Goal: Task Accomplishment & Management: Manage account settings

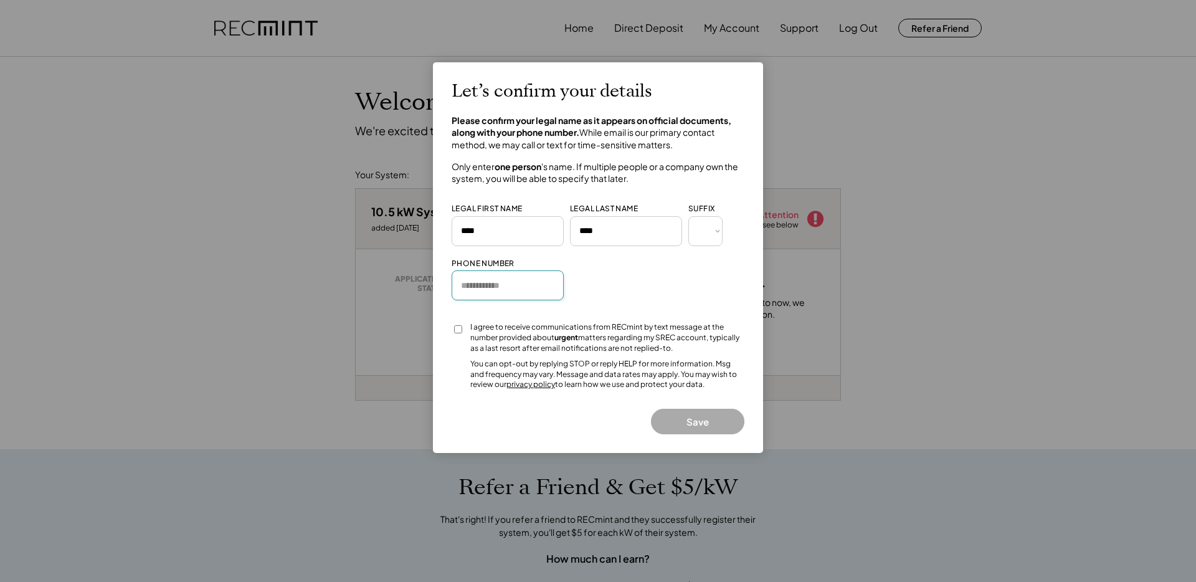
click at [510, 298] on input "input" at bounding box center [508, 285] width 112 height 30
type input "**********"
click at [707, 426] on button "Save" at bounding box center [697, 422] width 93 height 26
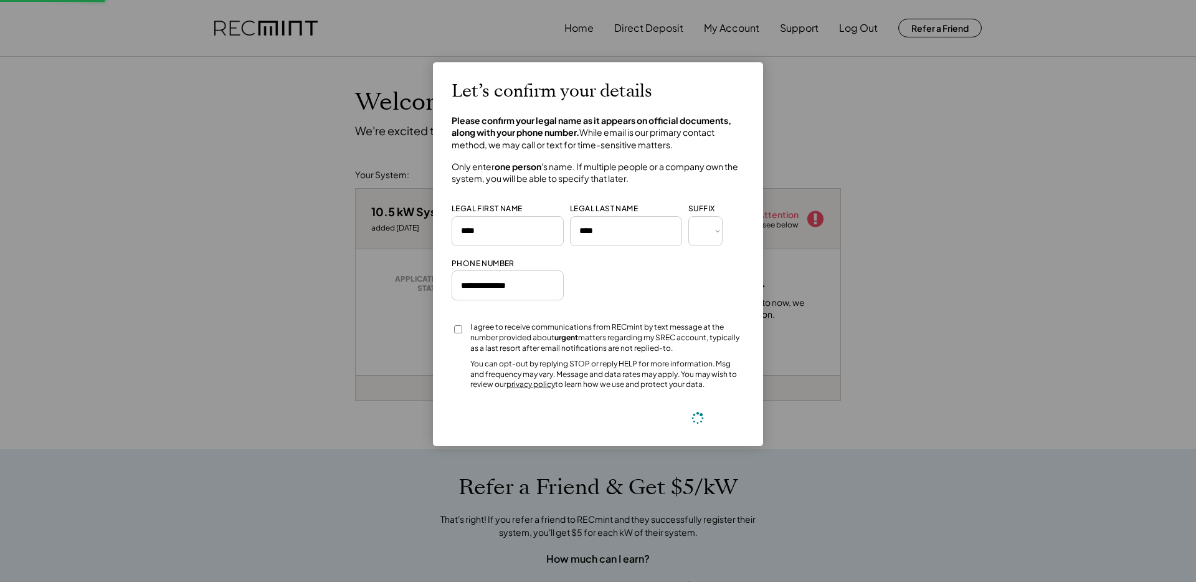
click at [689, 421] on button at bounding box center [698, 418] width 19 height 19
click at [940, 304] on div at bounding box center [598, 291] width 1196 height 582
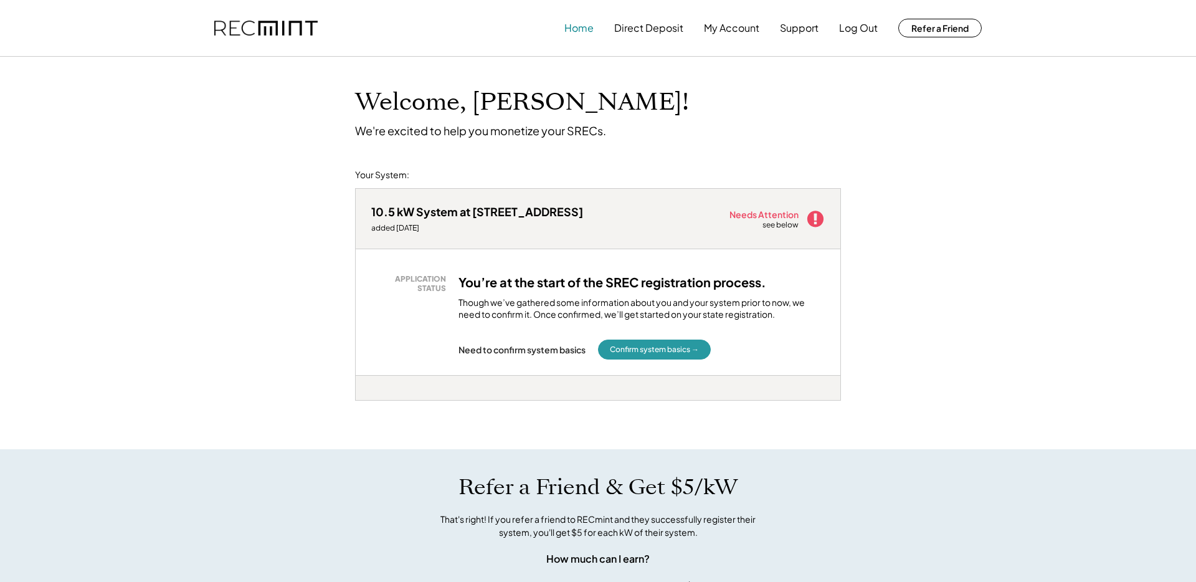
click at [589, 29] on button "Home" at bounding box center [579, 28] width 29 height 25
click at [817, 216] on icon at bounding box center [815, 218] width 19 height 19
click at [642, 26] on button "Direct Deposit" at bounding box center [648, 28] width 69 height 25
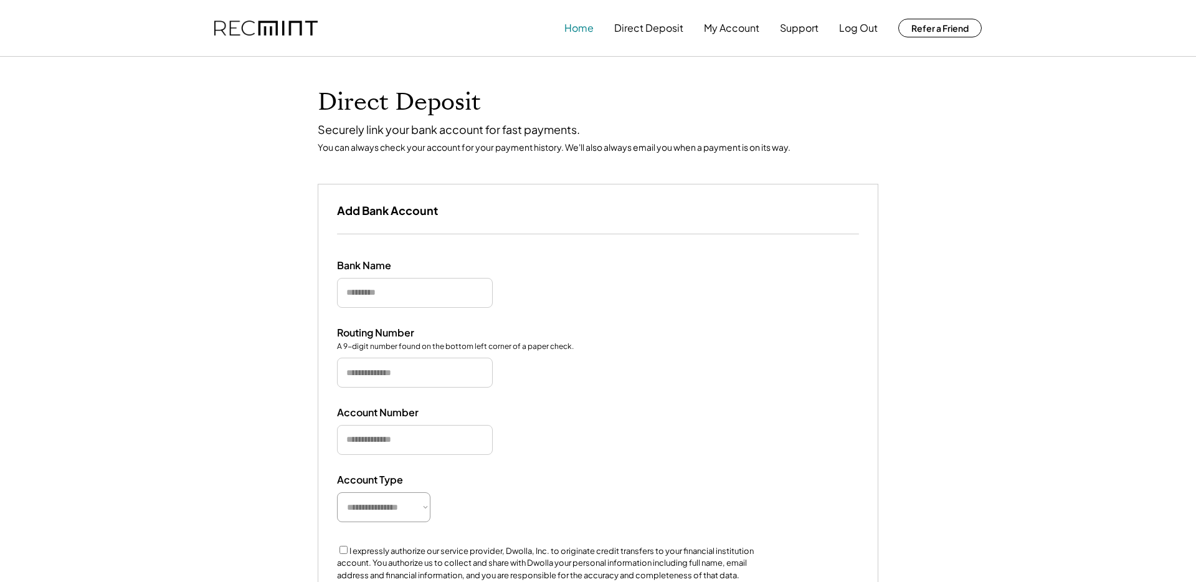
click at [577, 27] on button "Home" at bounding box center [579, 28] width 29 height 25
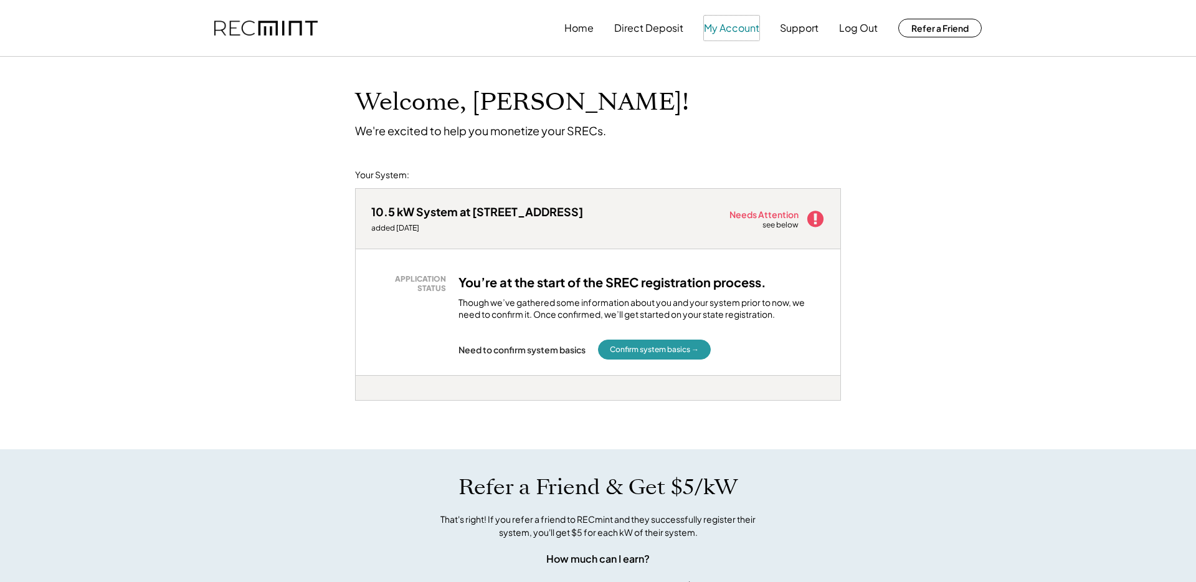
click at [737, 29] on button "My Account" at bounding box center [731, 28] width 55 height 25
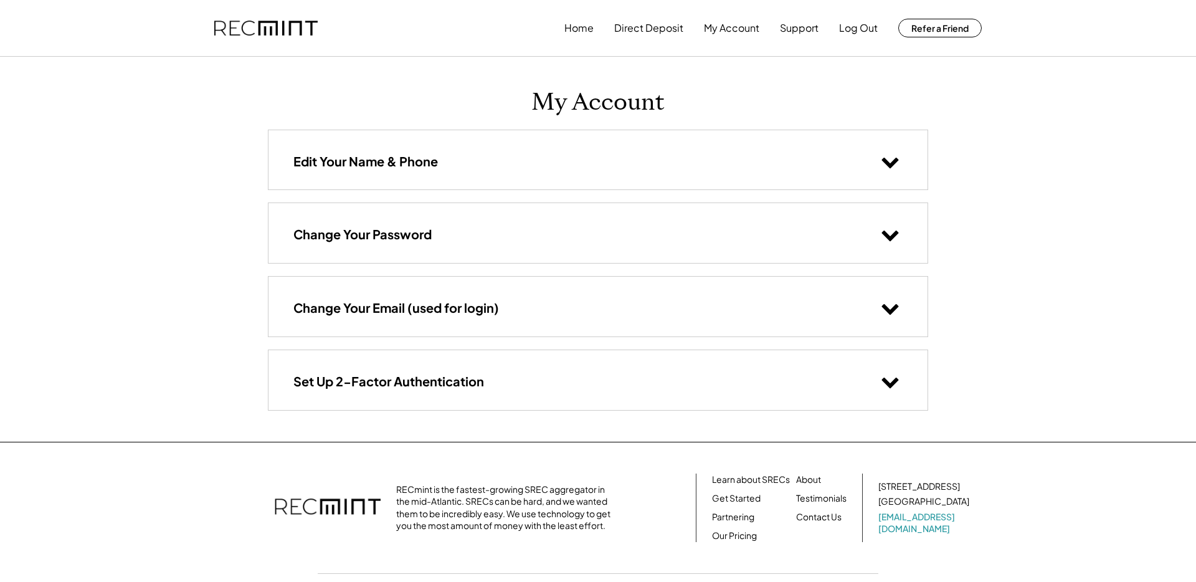
click at [515, 170] on div "Edit Your Name & Phone" at bounding box center [598, 159] width 659 height 59
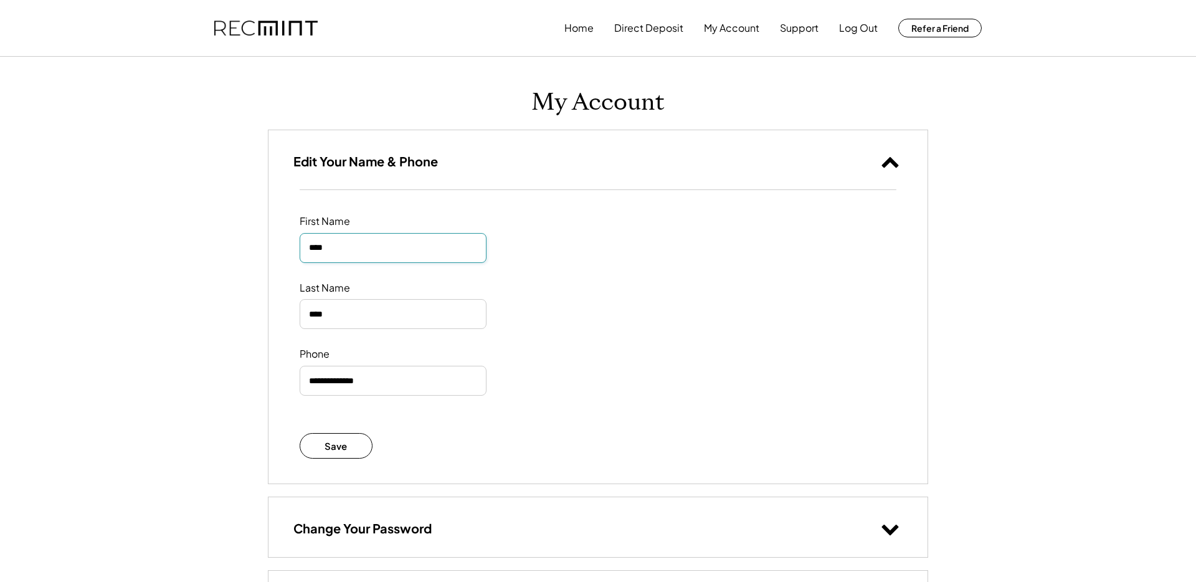
drag, startPoint x: 379, startPoint y: 251, endPoint x: 262, endPoint y: 248, distance: 117.2
click at [262, 248] on div "My Account Edit Your Name & Phone First Name Last Name Phone Save Change Your P…" at bounding box center [597, 396] width 685 height 679
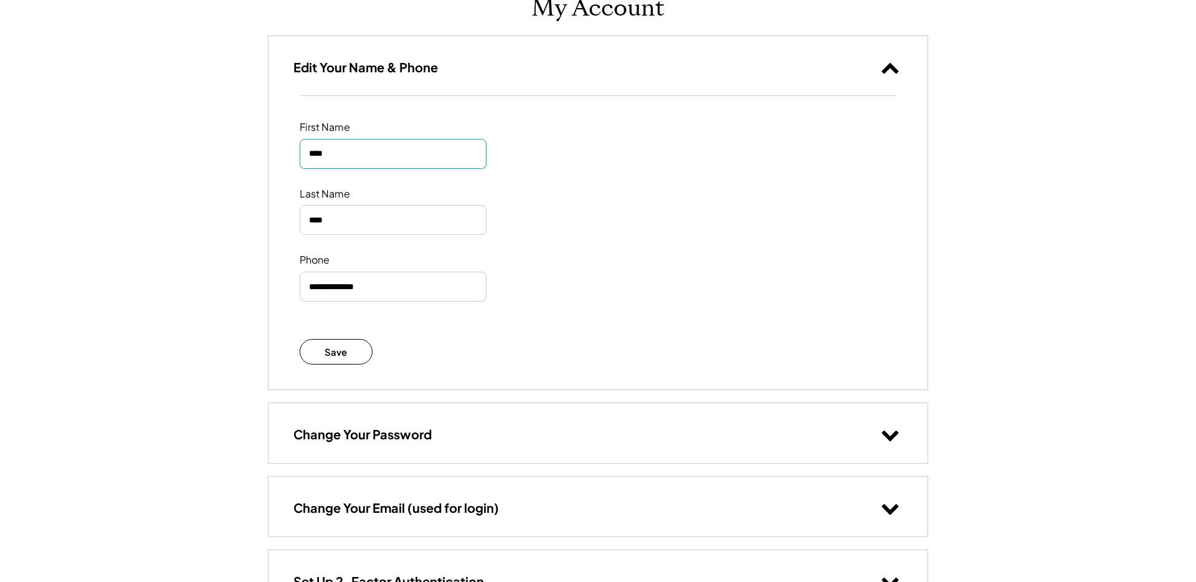
scroll to position [92, 0]
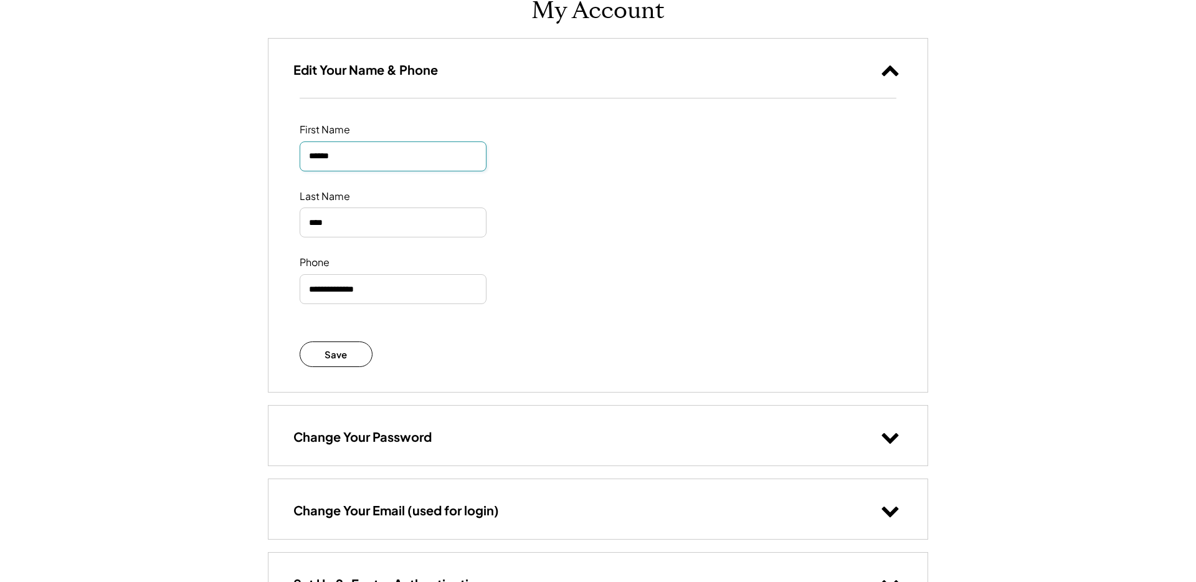
type input "******"
click at [604, 390] on div "First Name Last Name Phone Save" at bounding box center [598, 244] width 659 height 293
click at [366, 355] on button "Save" at bounding box center [336, 354] width 73 height 26
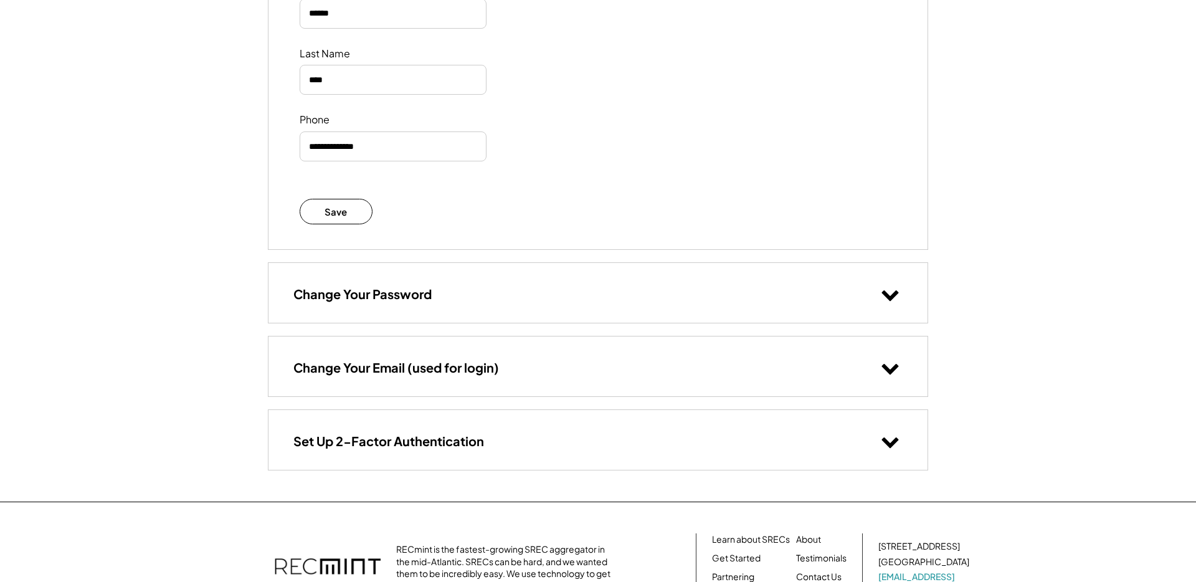
scroll to position [0, 0]
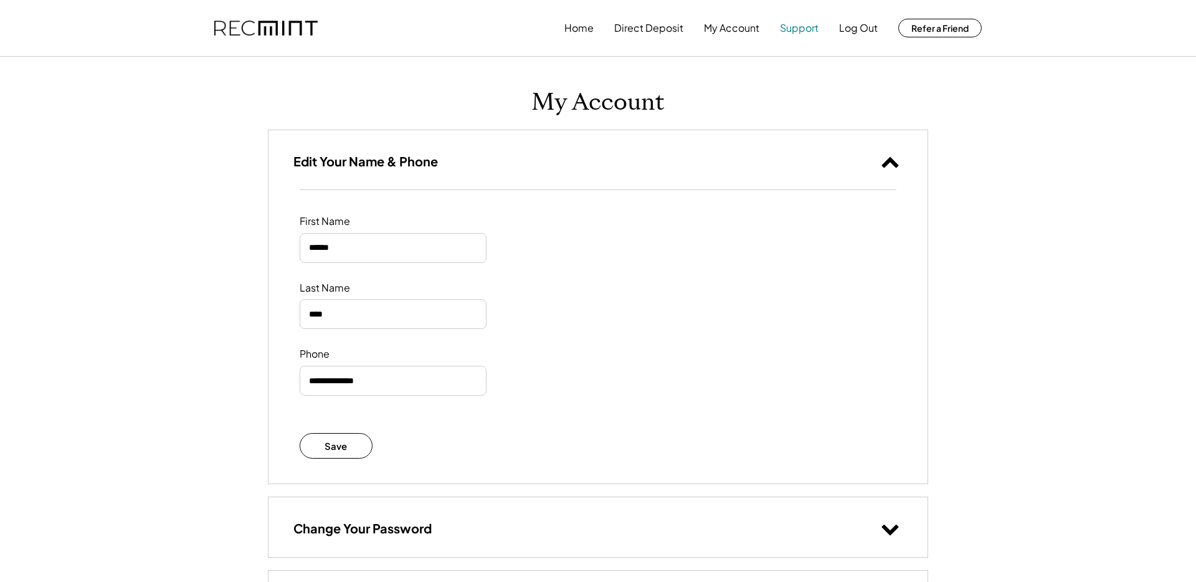
click at [806, 29] on button "Support" at bounding box center [799, 28] width 39 height 25
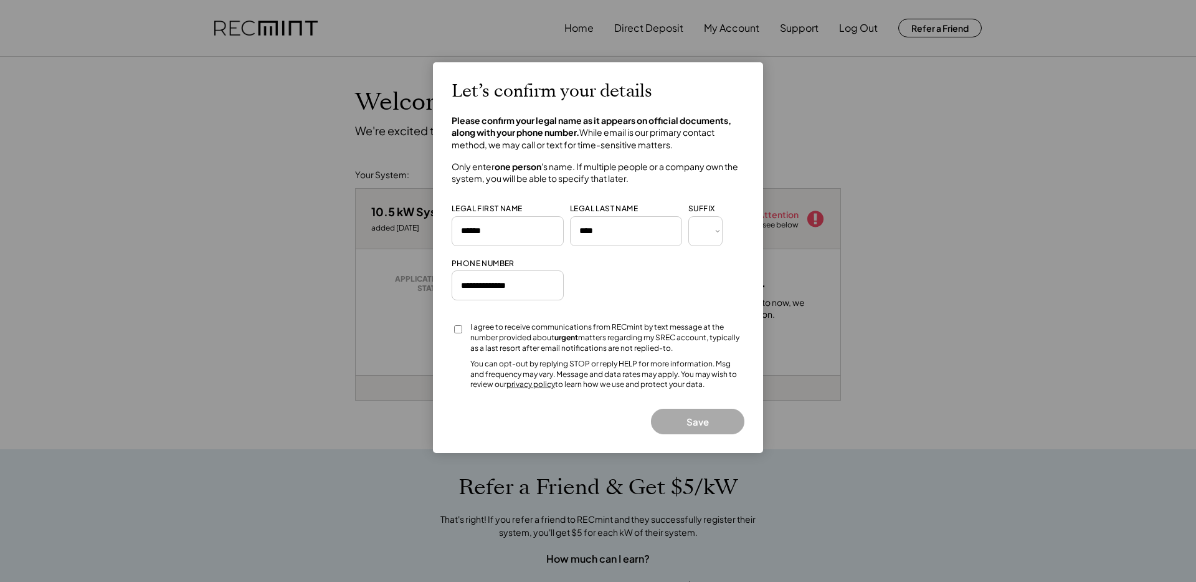
click at [533, 229] on input "input" at bounding box center [508, 231] width 112 height 30
click at [682, 413] on button "Save" at bounding box center [697, 422] width 93 height 26
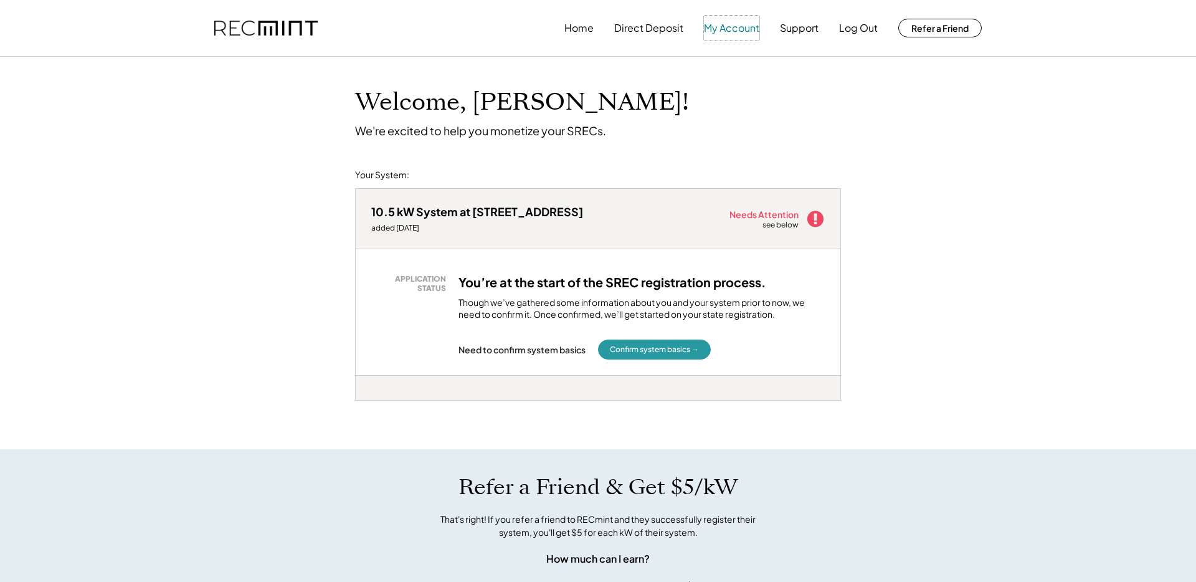
click at [750, 25] on button "My Account" at bounding box center [731, 28] width 55 height 25
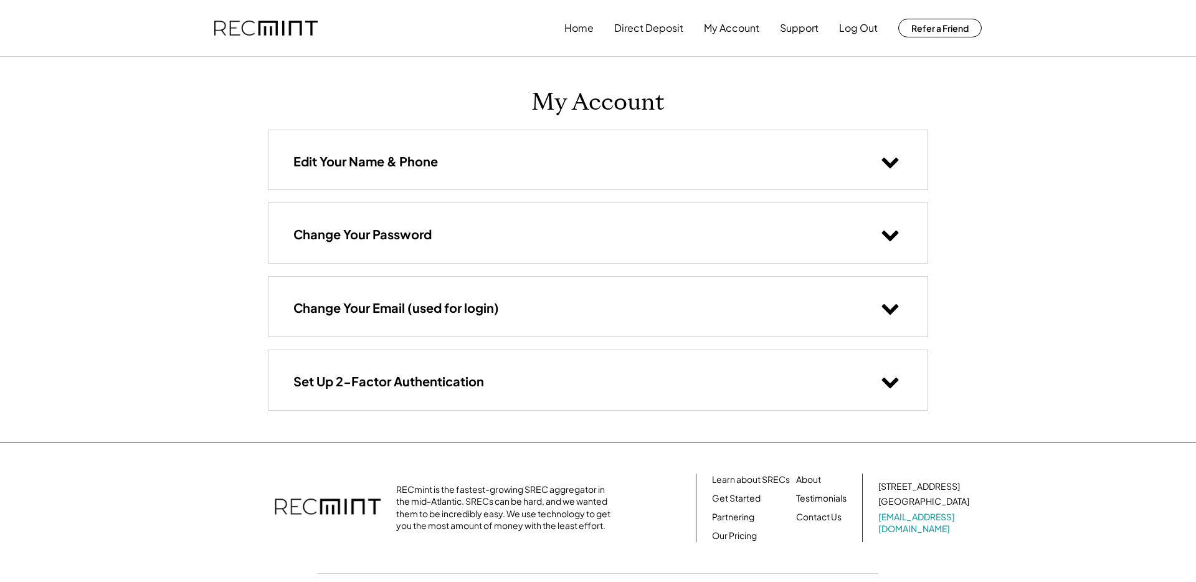
click at [449, 157] on div "Edit Your Name & Phone" at bounding box center [598, 159] width 659 height 59
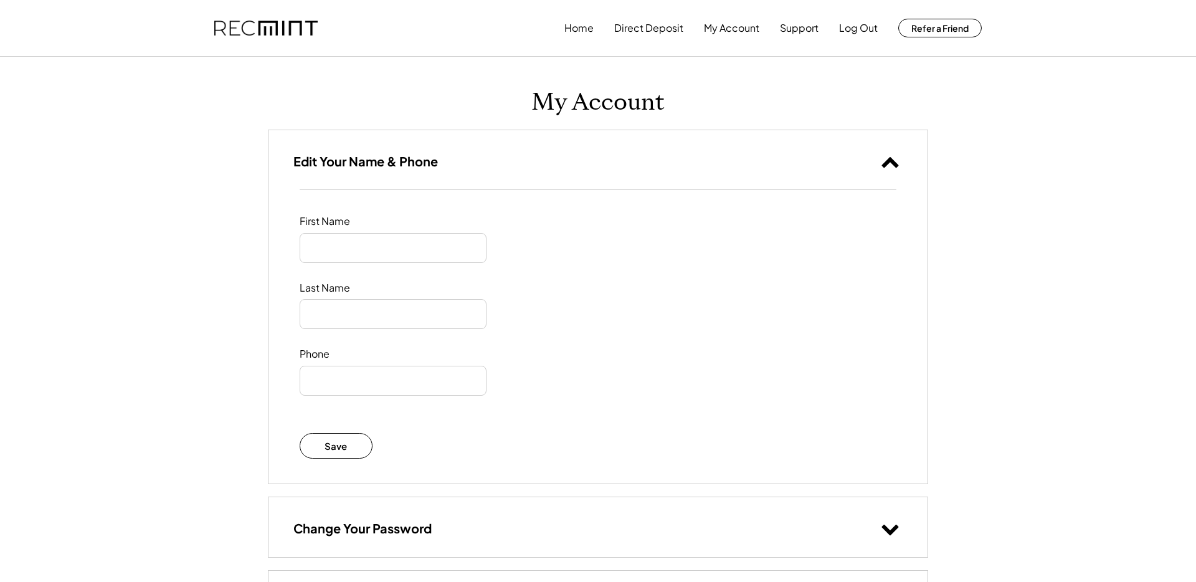
click at [454, 159] on div "Edit Your Name & Phone" at bounding box center [598, 159] width 659 height 59
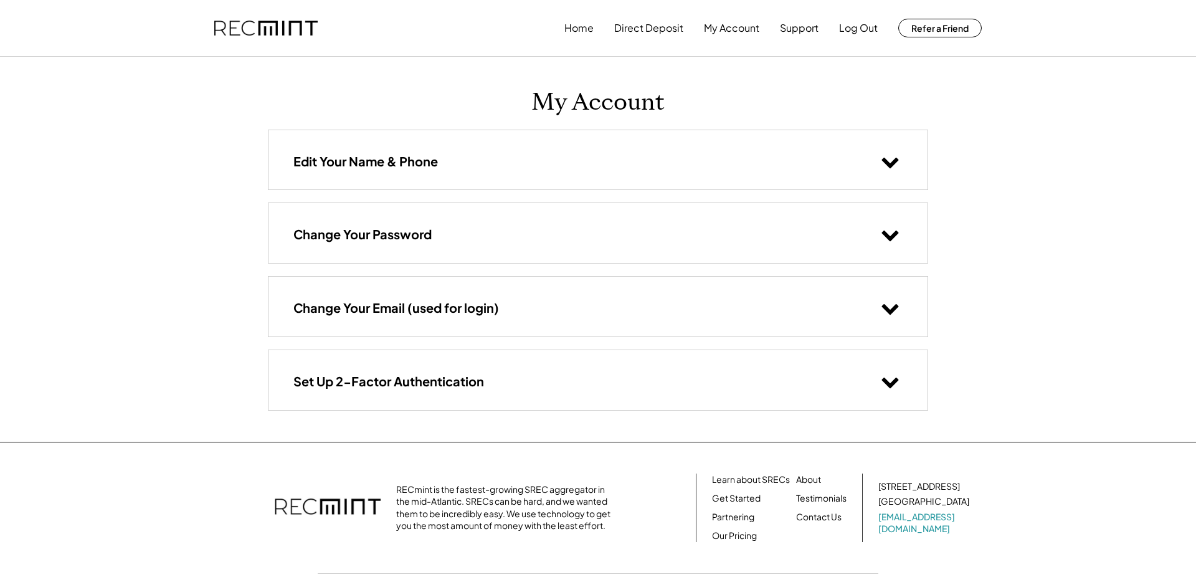
click at [595, 29] on div "Home Direct Deposit My Account Support Log Out Refer a Friend" at bounding box center [773, 28] width 417 height 25
click at [581, 26] on button "Home" at bounding box center [579, 28] width 29 height 25
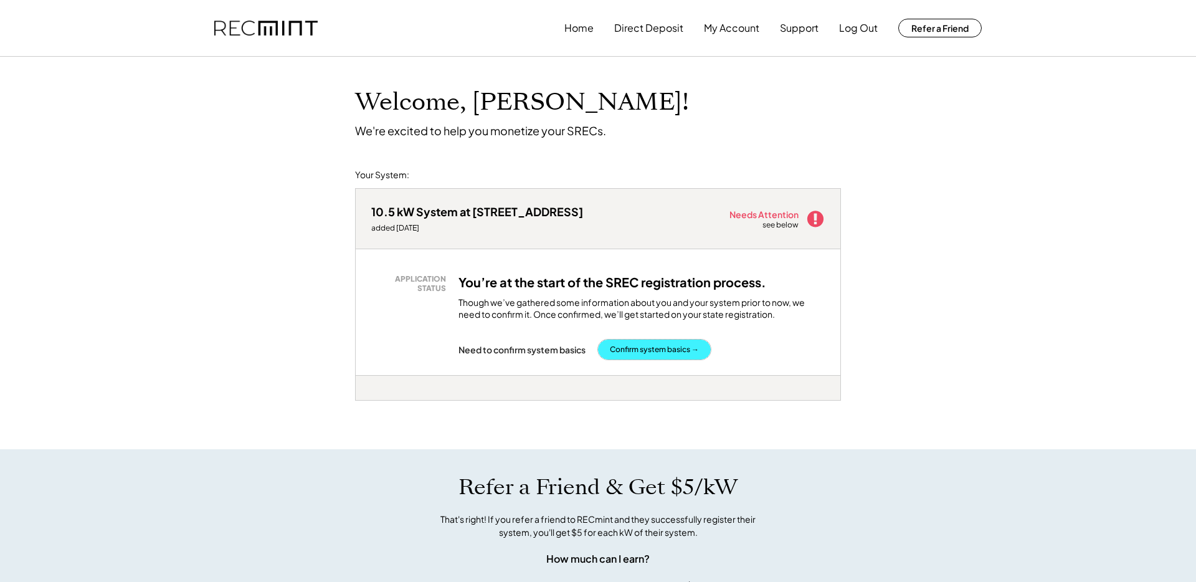
click at [677, 354] on button "Confirm system basics →" at bounding box center [654, 350] width 113 height 20
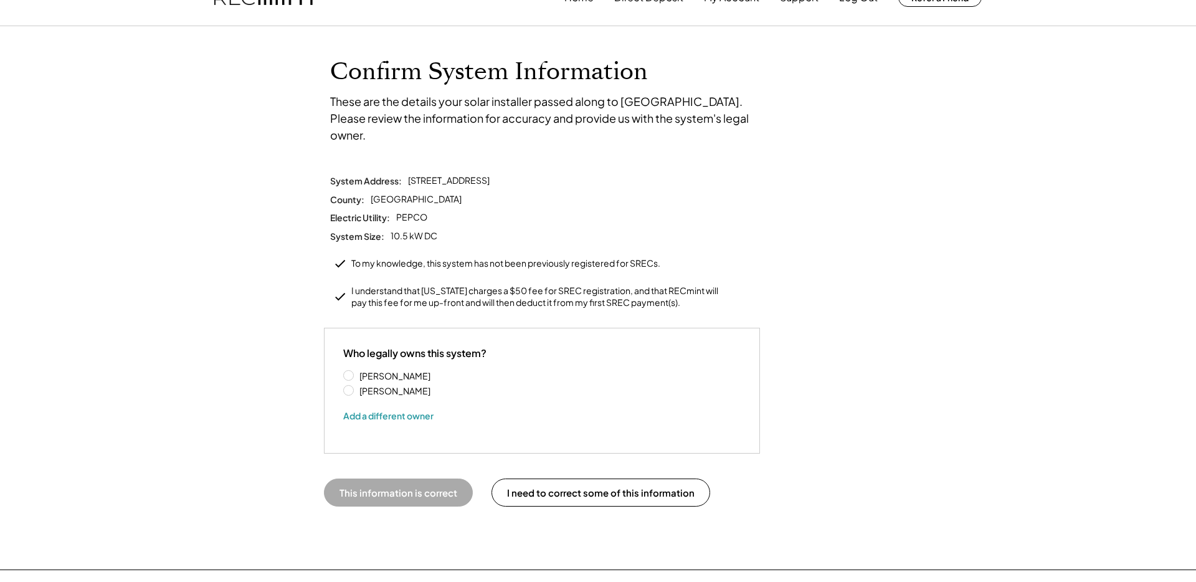
scroll to position [52, 0]
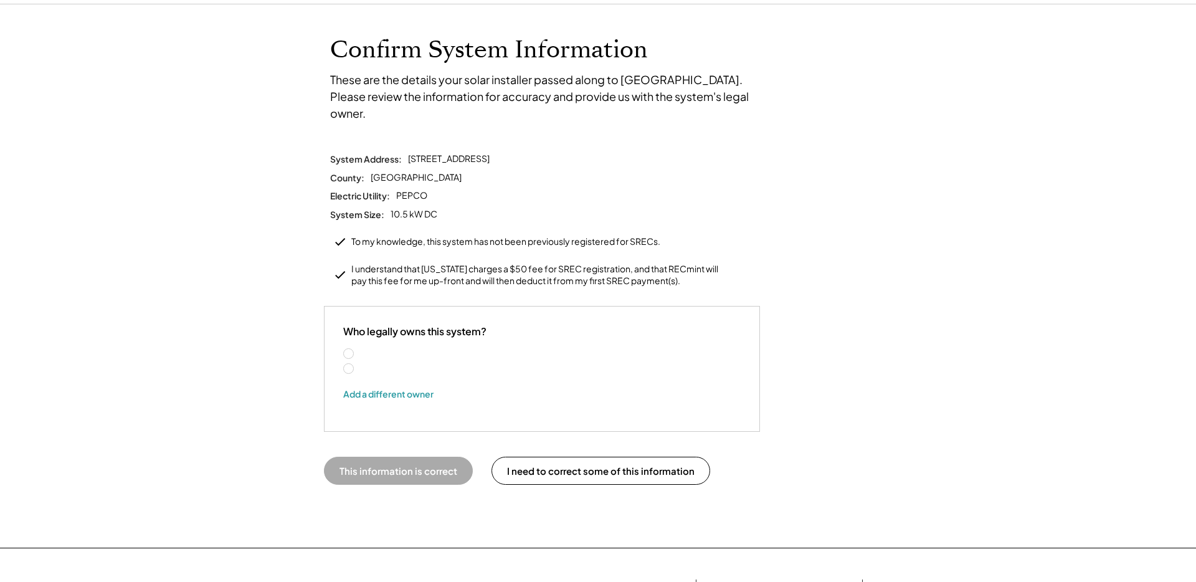
click at [356, 365] on label "Andrew Ding" at bounding box center [412, 369] width 112 height 9
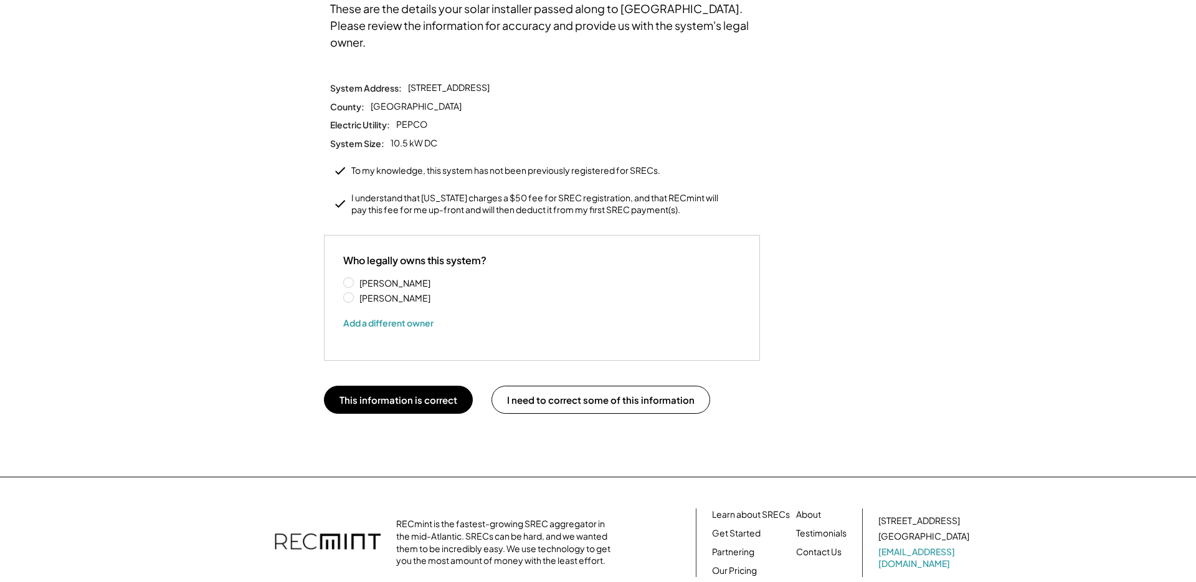
scroll to position [125, 0]
click at [384, 391] on button "This information is correct" at bounding box center [398, 398] width 149 height 28
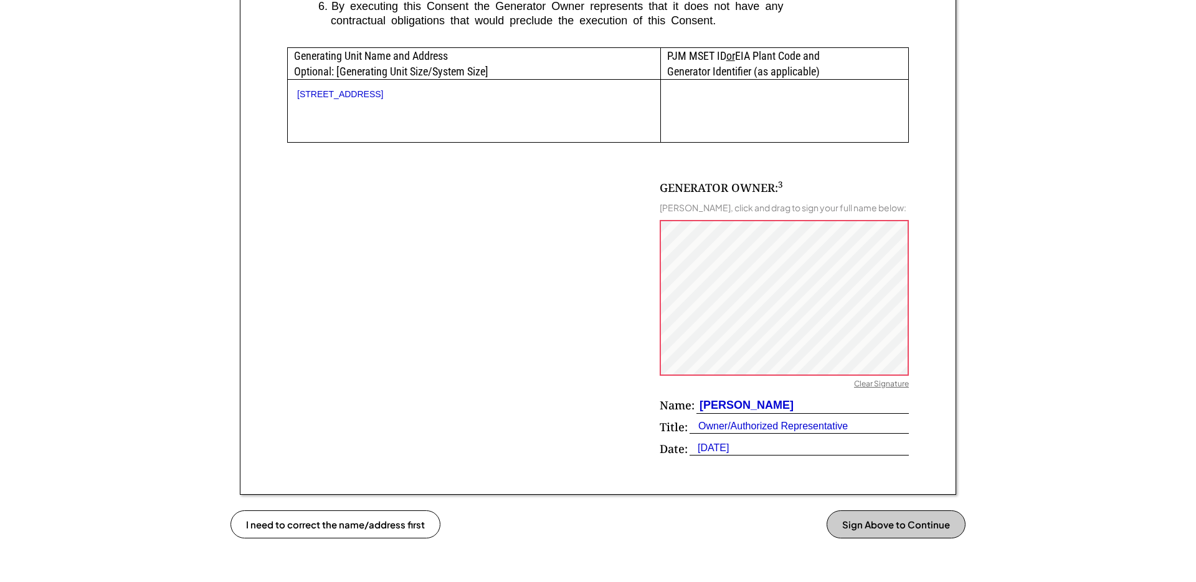
scroll to position [663, 0]
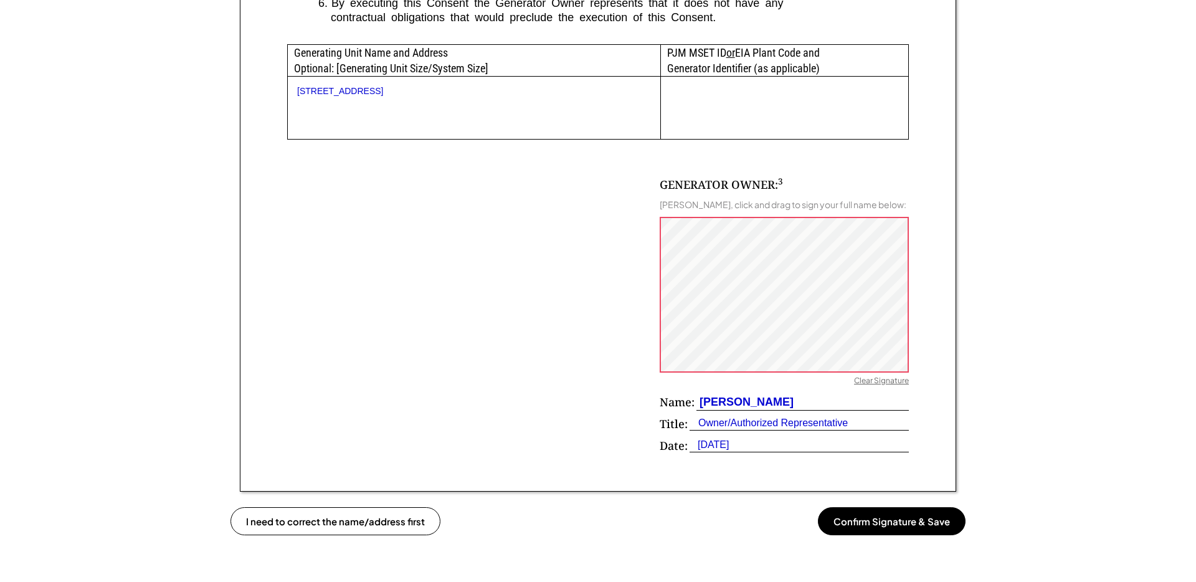
click at [788, 372] on div at bounding box center [784, 295] width 249 height 156
click at [910, 525] on button "Confirm Signature & Save" at bounding box center [892, 521] width 148 height 28
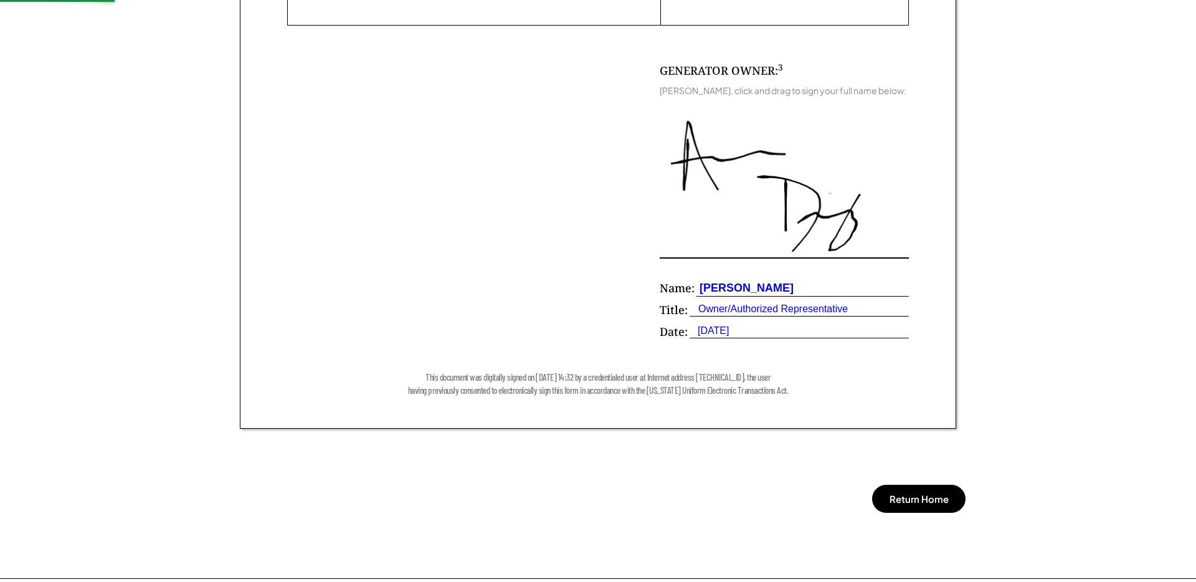
scroll to position [994, 0]
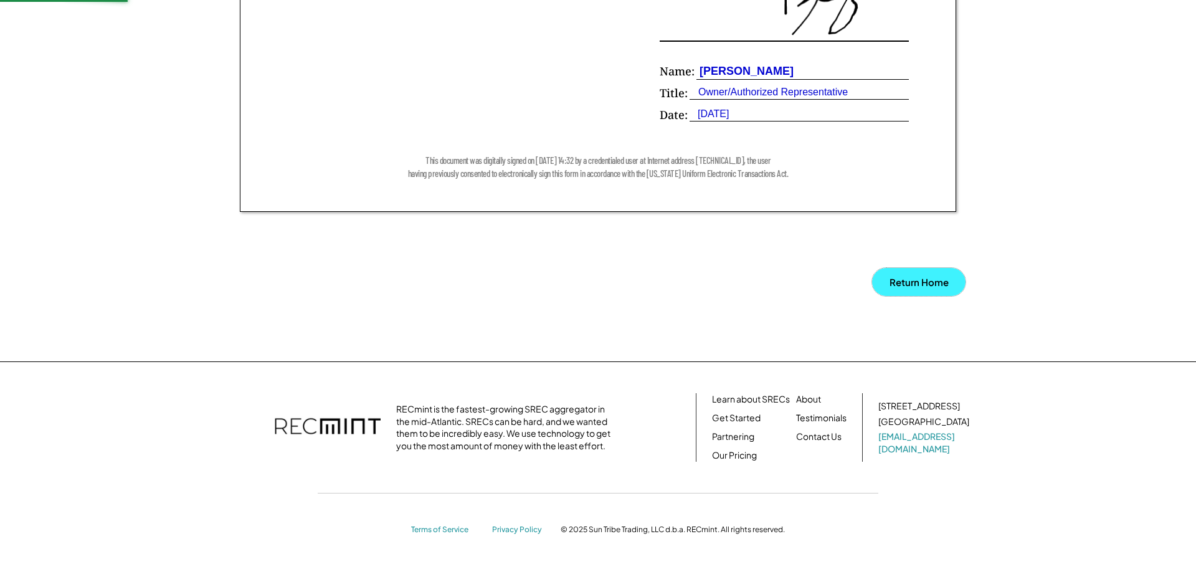
click at [922, 285] on button "Return Home" at bounding box center [918, 282] width 93 height 28
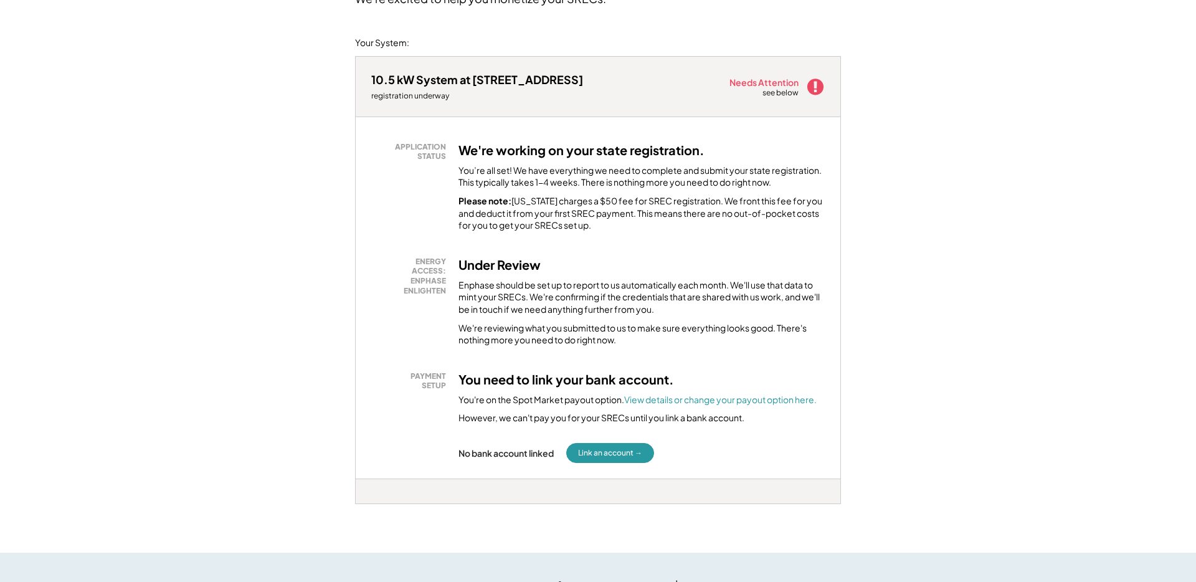
scroll to position [134, 0]
click at [624, 452] on button "Link an account →" at bounding box center [610, 451] width 88 height 20
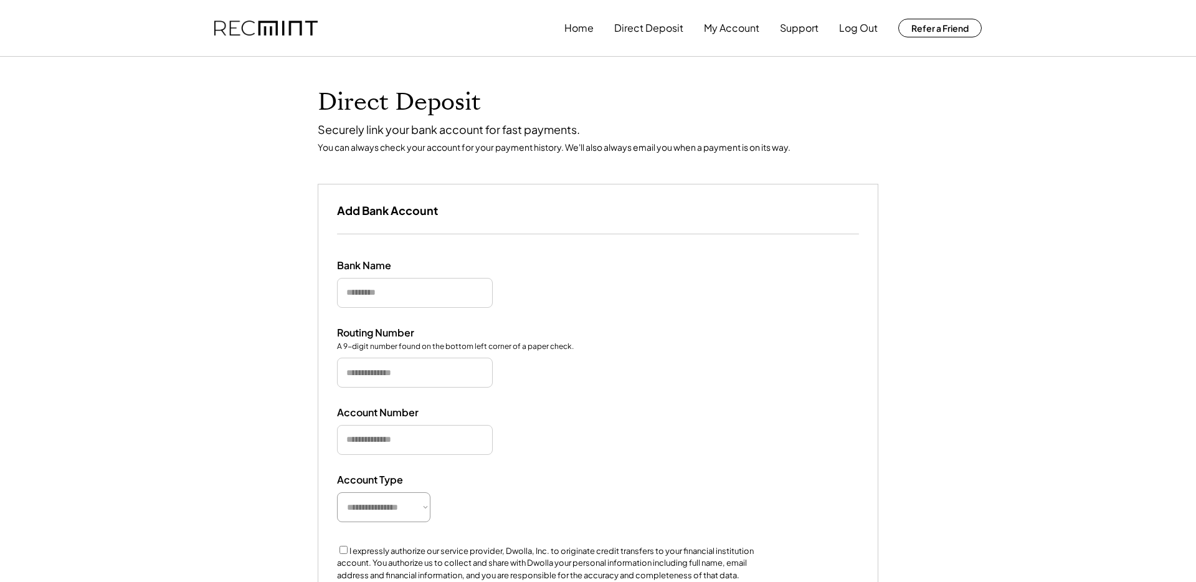
click at [399, 298] on input "input" at bounding box center [415, 293] width 156 height 30
click at [400, 290] on input "input" at bounding box center [415, 293] width 156 height 30
type input "**********"
click at [409, 381] on input "input" at bounding box center [415, 373] width 156 height 30
type input "*********"
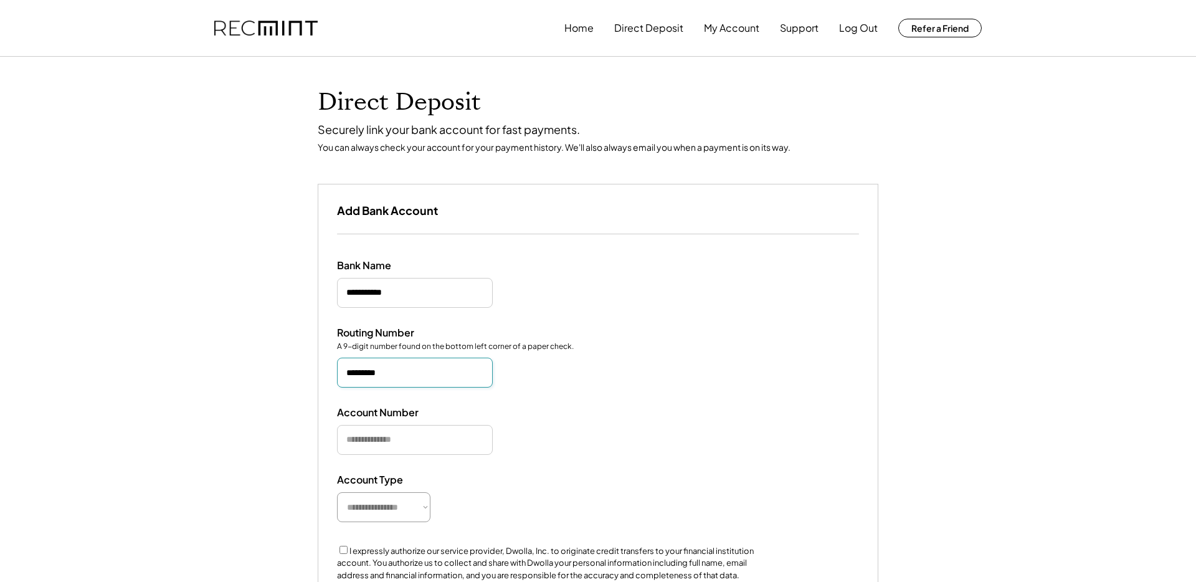
click at [376, 457] on div "**********" at bounding box center [598, 461] width 560 height 454
click at [383, 446] on input "input" at bounding box center [415, 440] width 156 height 30
type input "**********"
click at [390, 495] on select "**********" at bounding box center [383, 507] width 93 height 30
select select "**********"
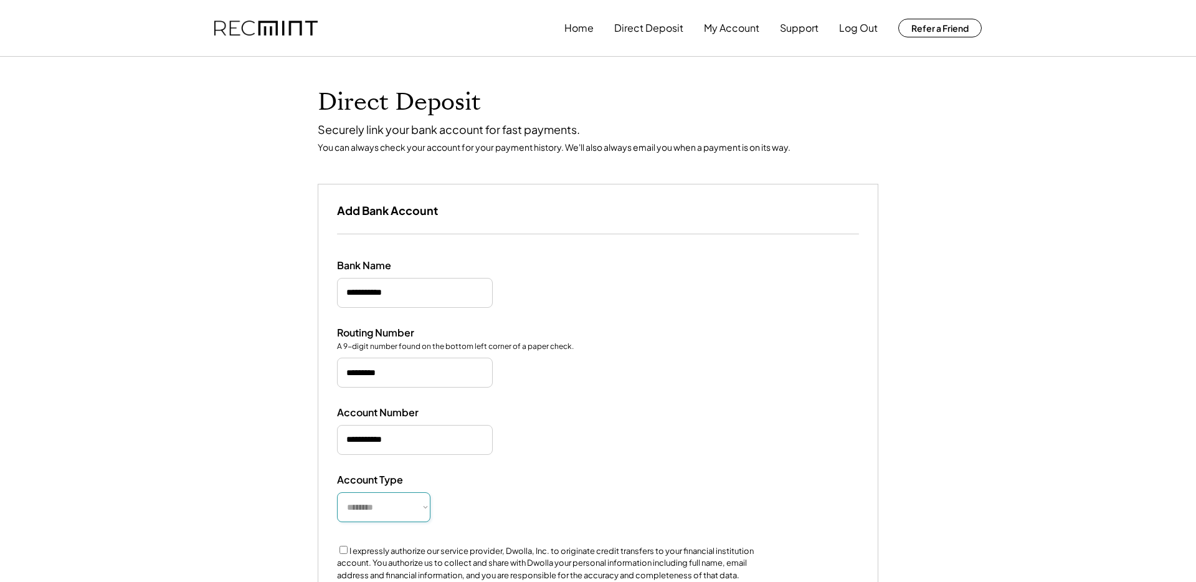
click at [337, 492] on select "**********" at bounding box center [383, 507] width 93 height 30
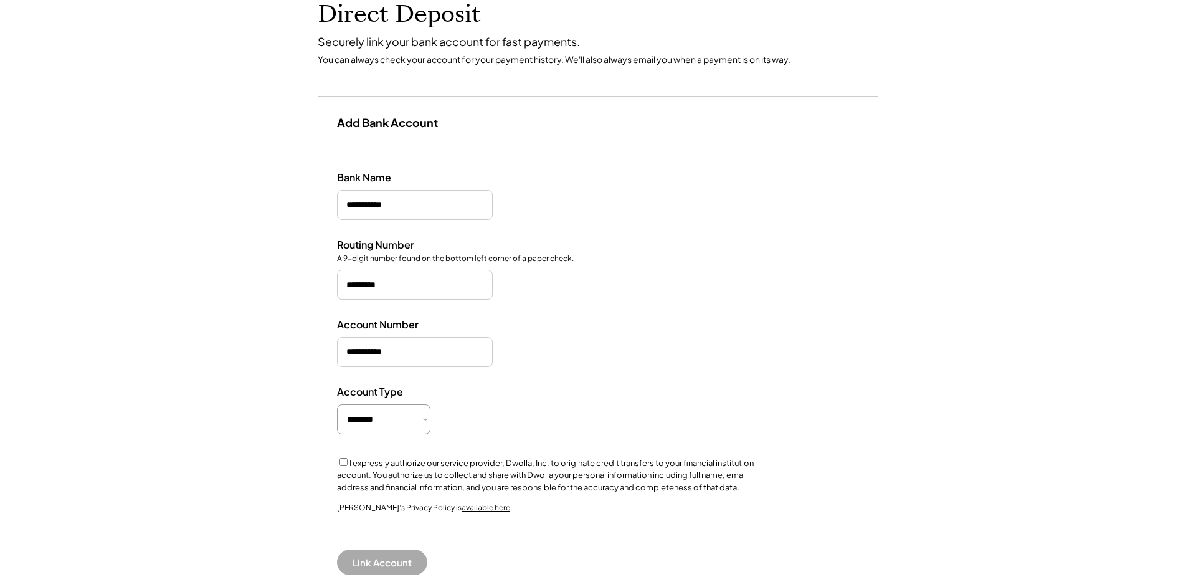
scroll to position [89, 0]
click at [376, 563] on button "Link Account" at bounding box center [382, 561] width 90 height 26
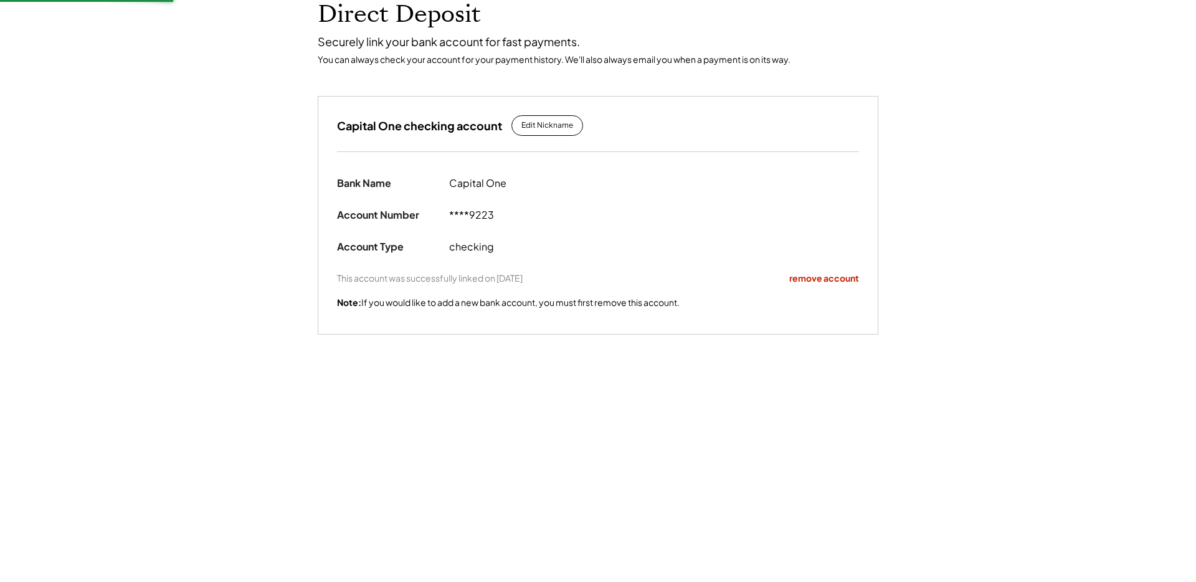
click at [561, 125] on body "**********" at bounding box center [598, 203] width 1196 height 582
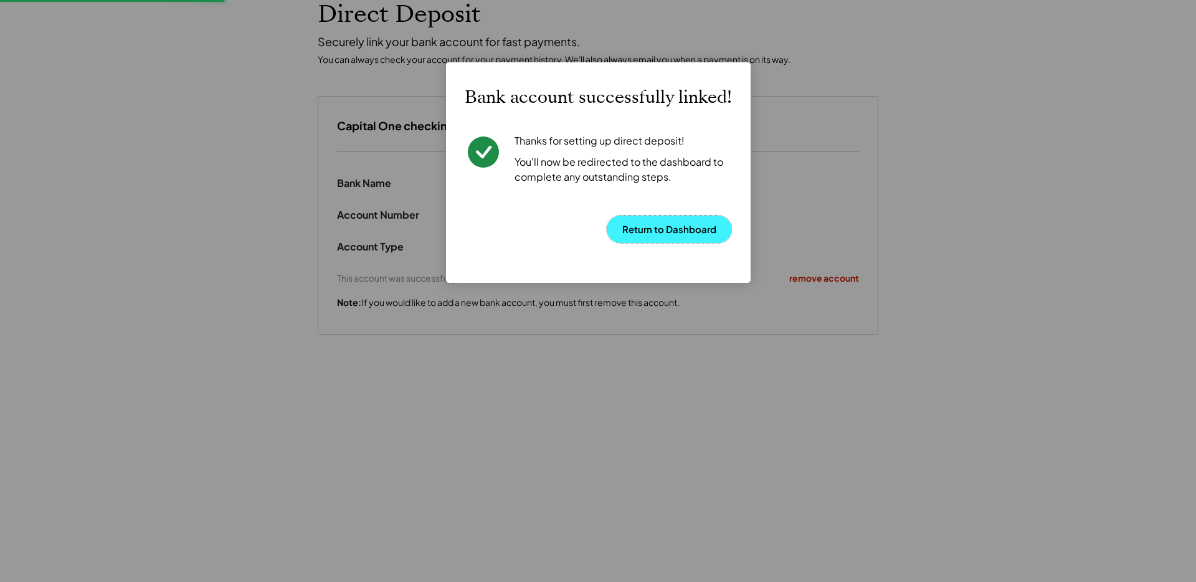
click at [660, 237] on button "Return to Dashboard" at bounding box center [669, 229] width 125 height 27
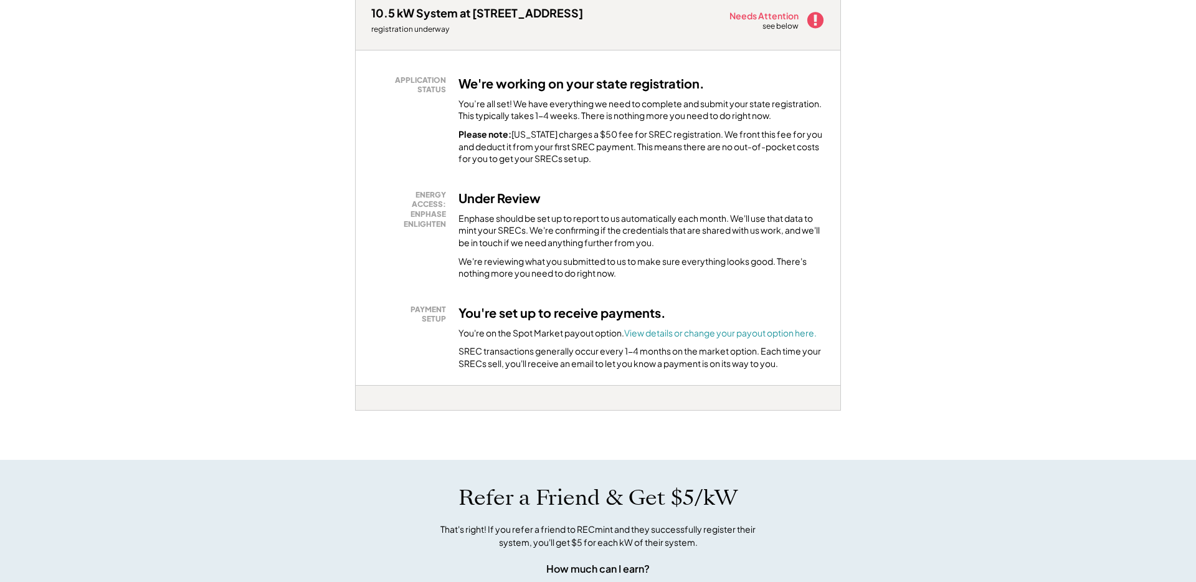
scroll to position [202, 0]
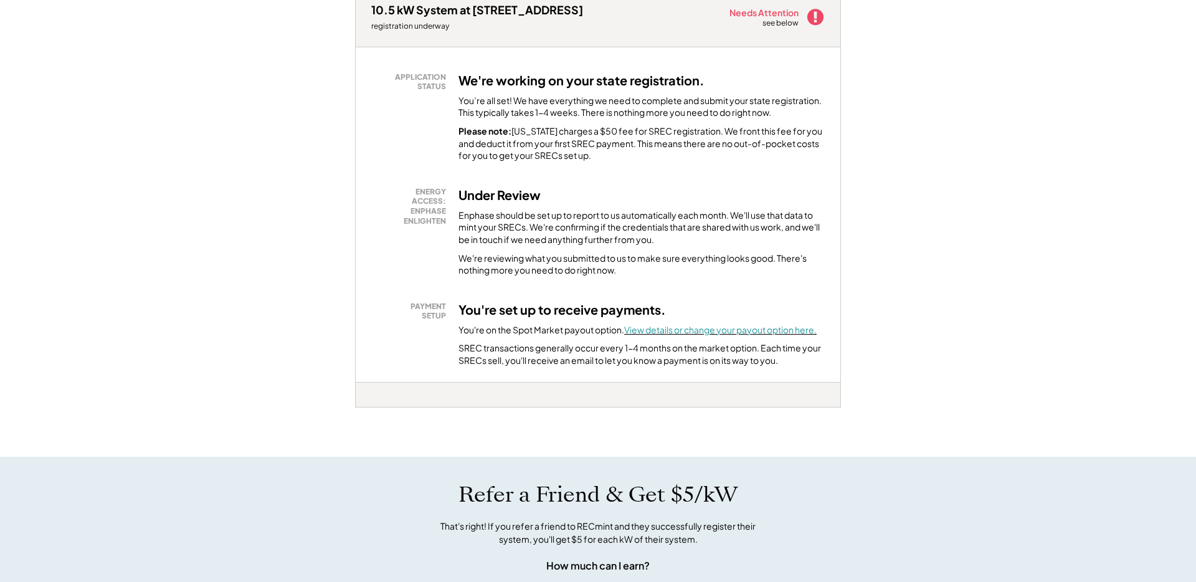
click at [708, 330] on font "View details or change your payout option here." at bounding box center [720, 329] width 193 height 11
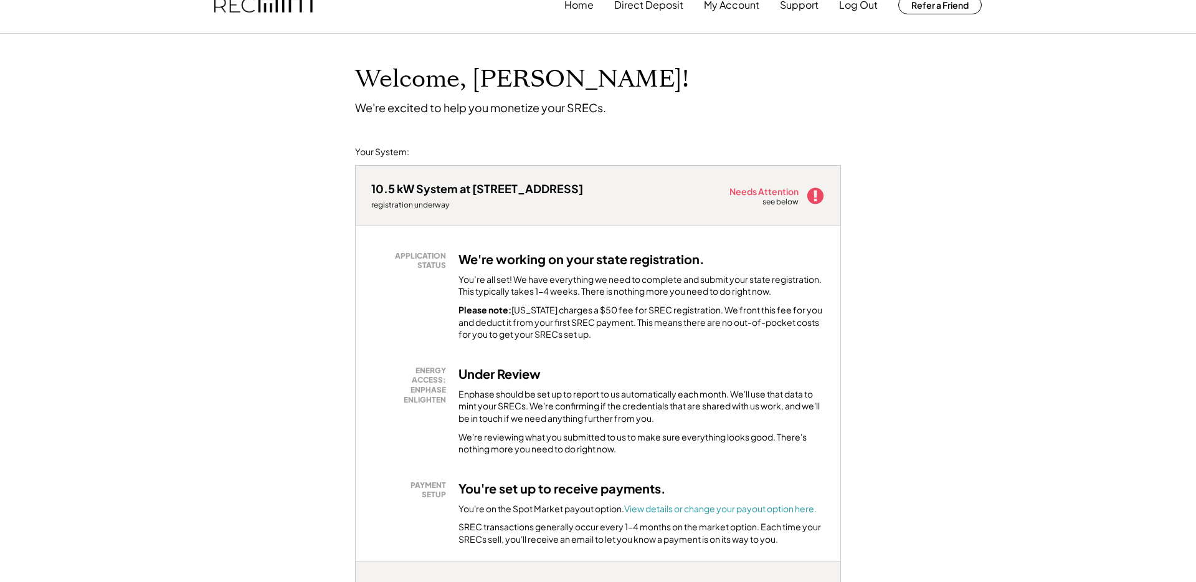
scroll to position [0, 0]
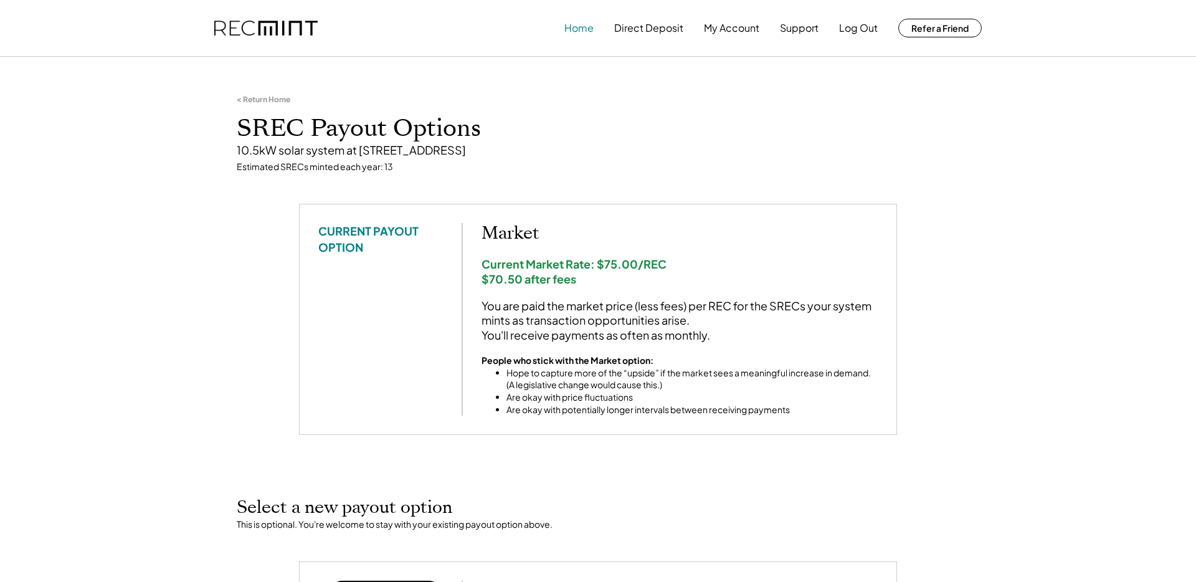
click at [584, 24] on button "Home" at bounding box center [579, 28] width 29 height 25
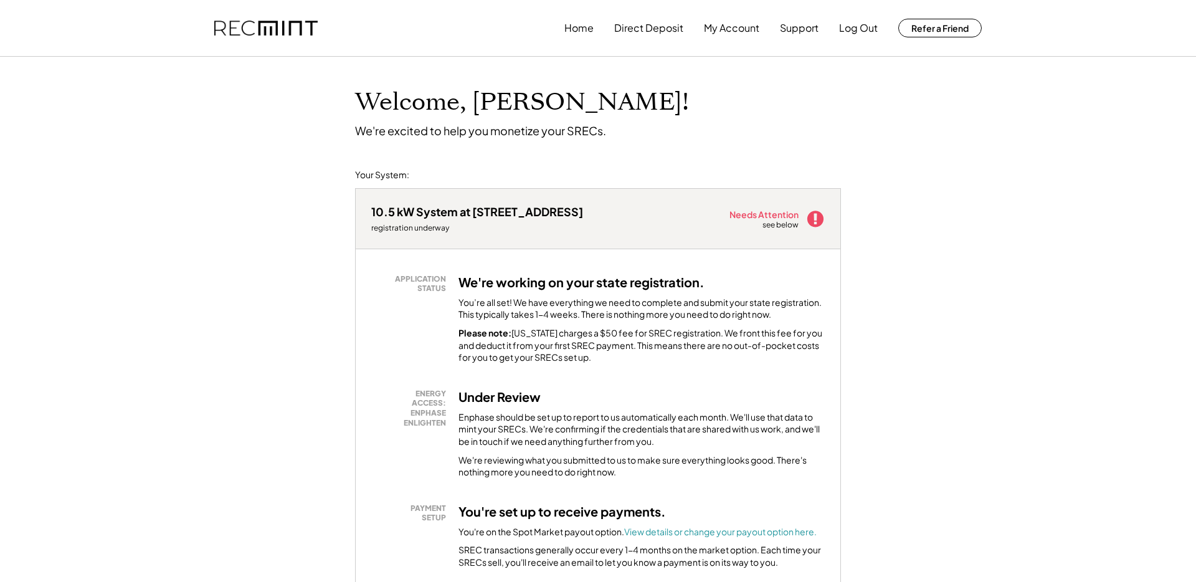
click at [759, 216] on div "Needs Attention" at bounding box center [765, 214] width 70 height 9
